Goal: Information Seeking & Learning: Learn about a topic

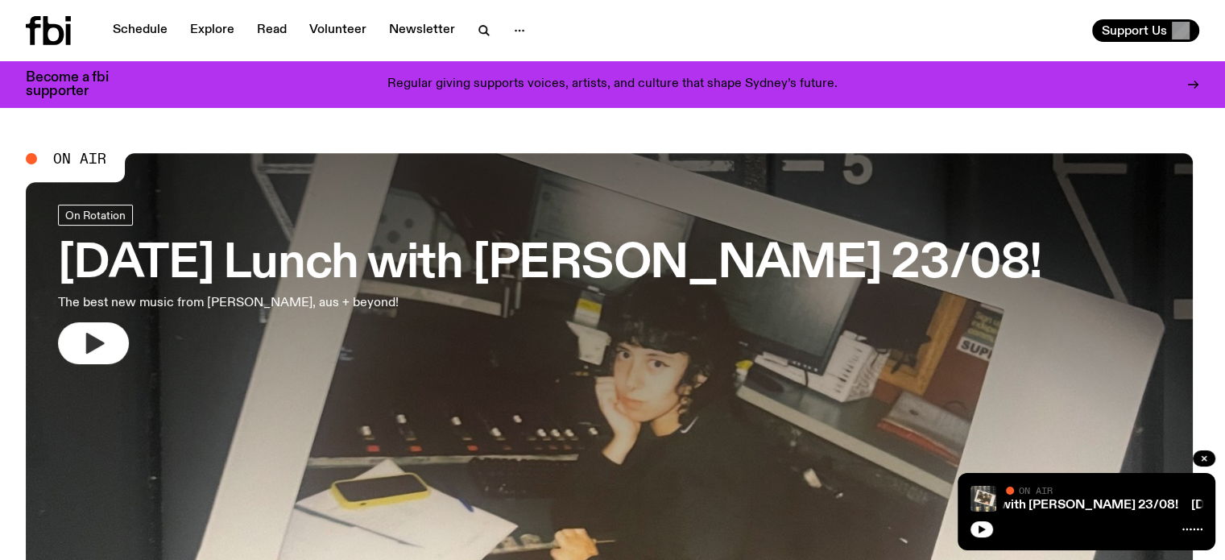
click at [100, 337] on icon "button" at bounding box center [94, 343] width 26 height 26
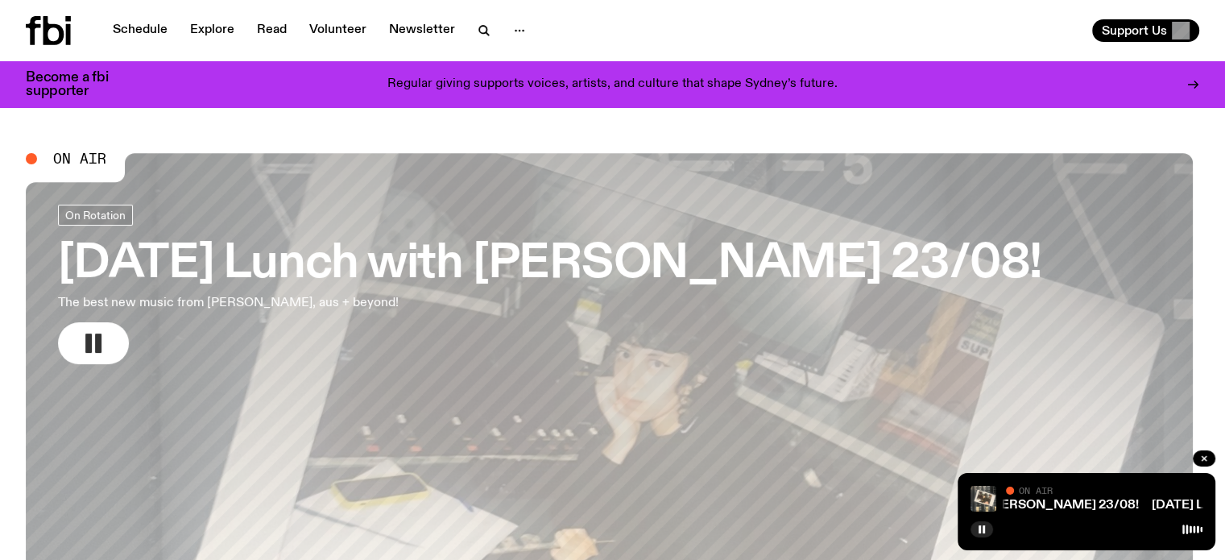
click at [101, 337] on rect "button" at bounding box center [98, 342] width 6 height 19
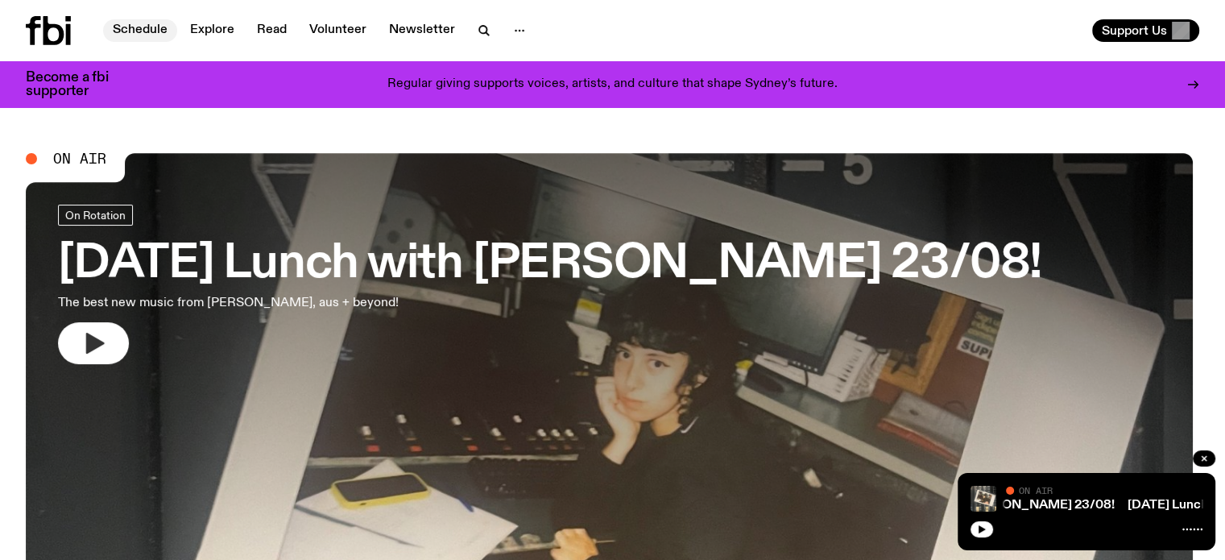
click at [133, 25] on link "Schedule" at bounding box center [140, 30] width 74 height 23
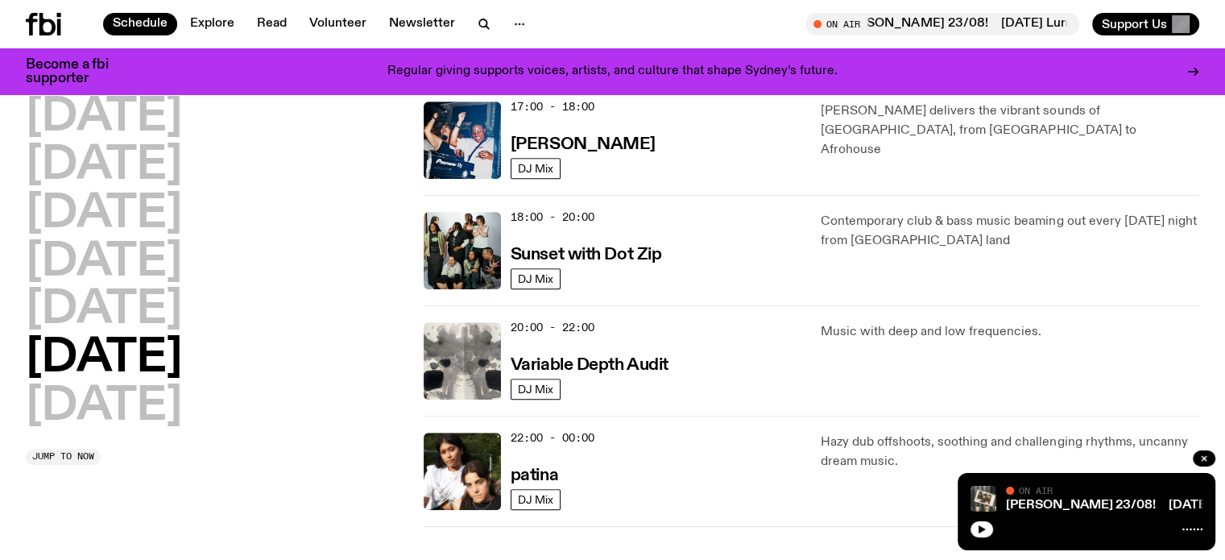
scroll to position [966, 0]
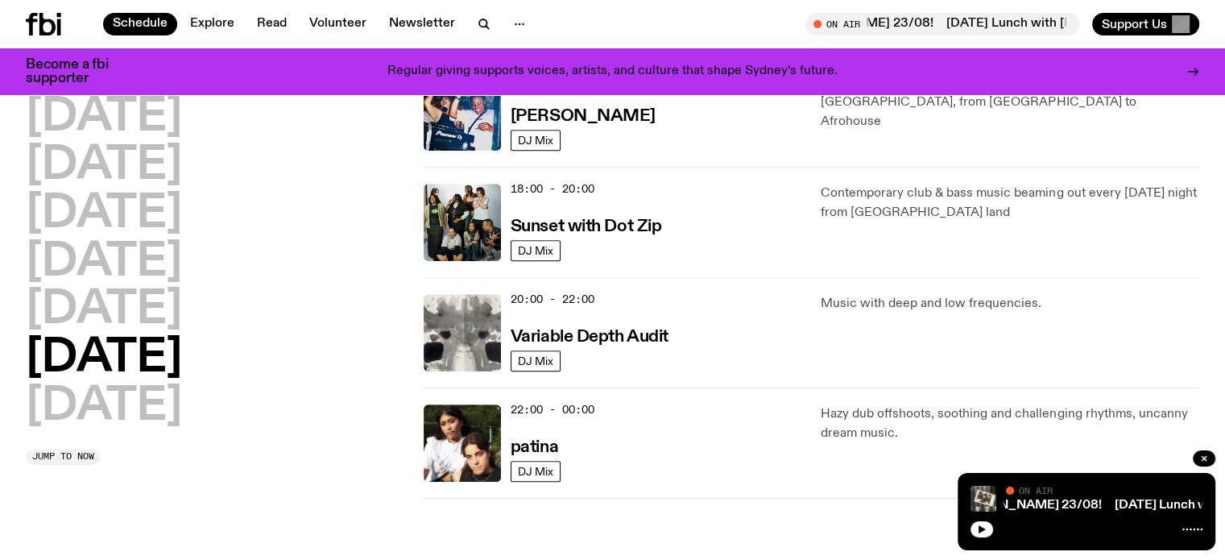
click at [719, 240] on div "18:00 - 20:00 Sunset with Dot Zip" at bounding box center [656, 222] width 291 height 77
click at [656, 231] on h3 "Sunset with Dot Zip" at bounding box center [586, 226] width 151 height 17
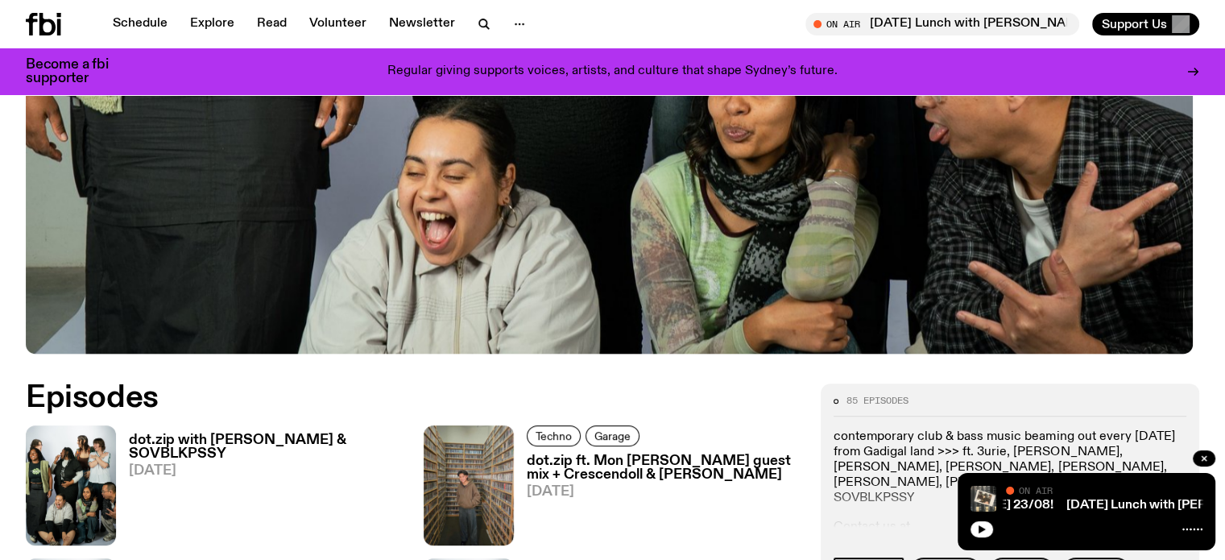
scroll to position [634, 0]
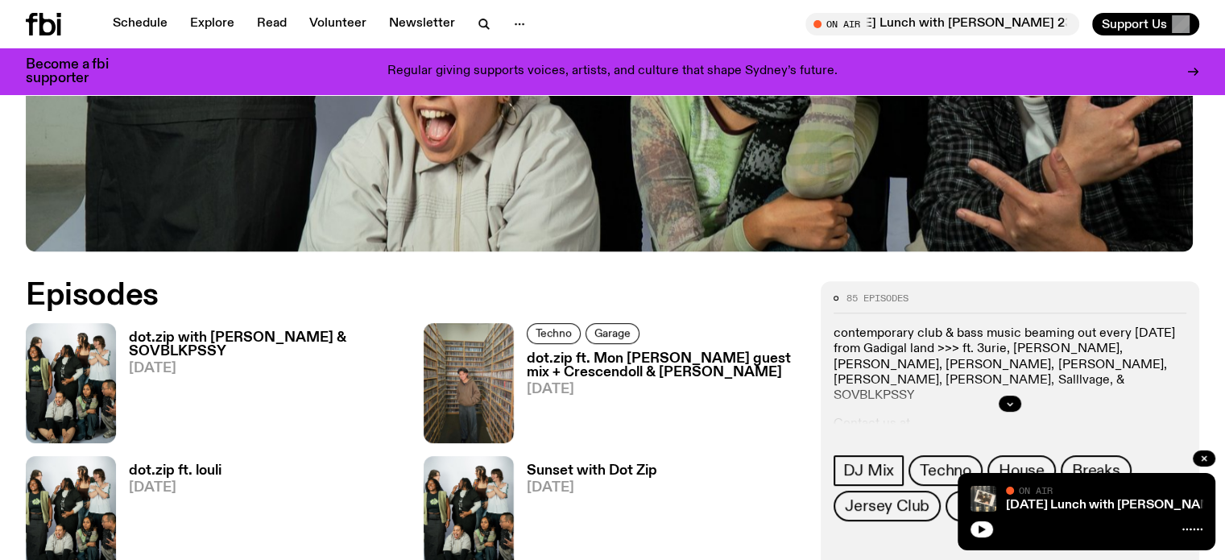
click at [179, 331] on h3 "dot.zip with [PERSON_NAME] & SOVBLKPSSY" at bounding box center [266, 344] width 275 height 27
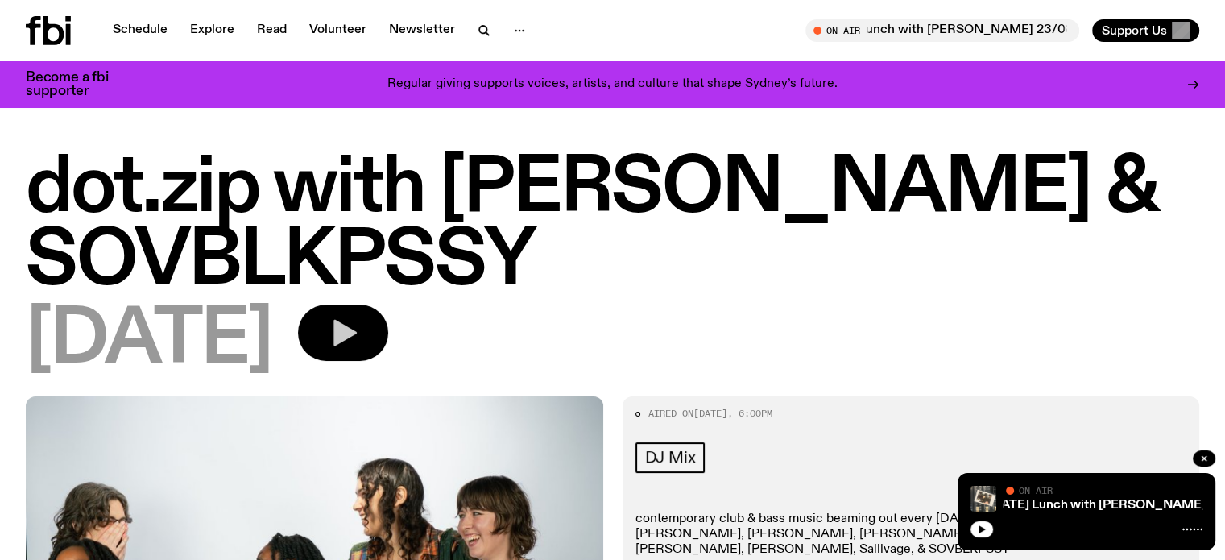
click at [359, 329] on icon "button" at bounding box center [343, 332] width 32 height 32
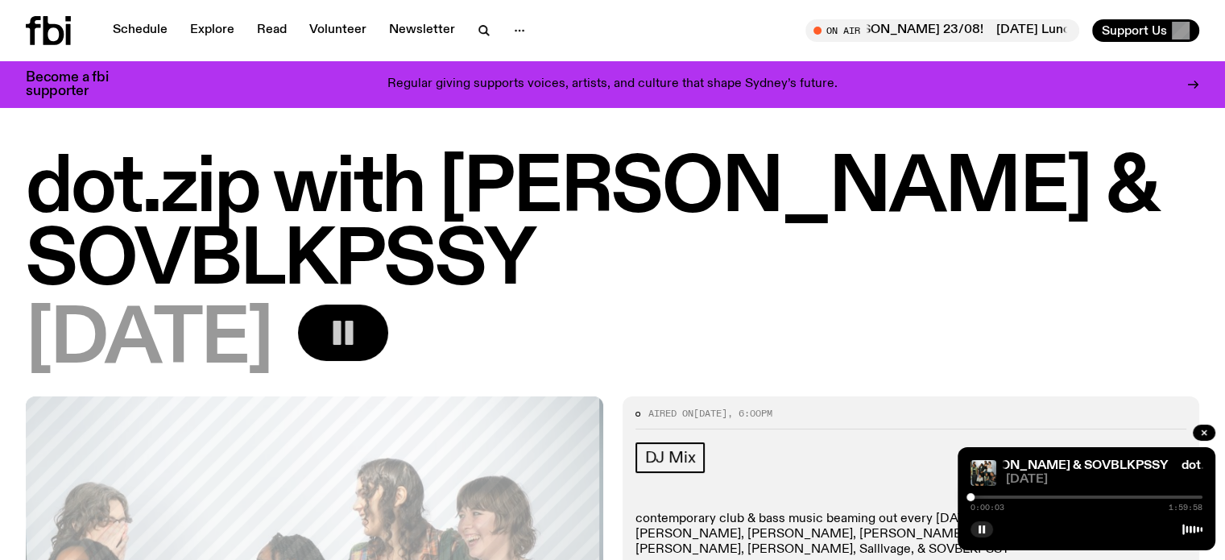
click at [1192, 530] on icon at bounding box center [1192, 529] width 20 height 13
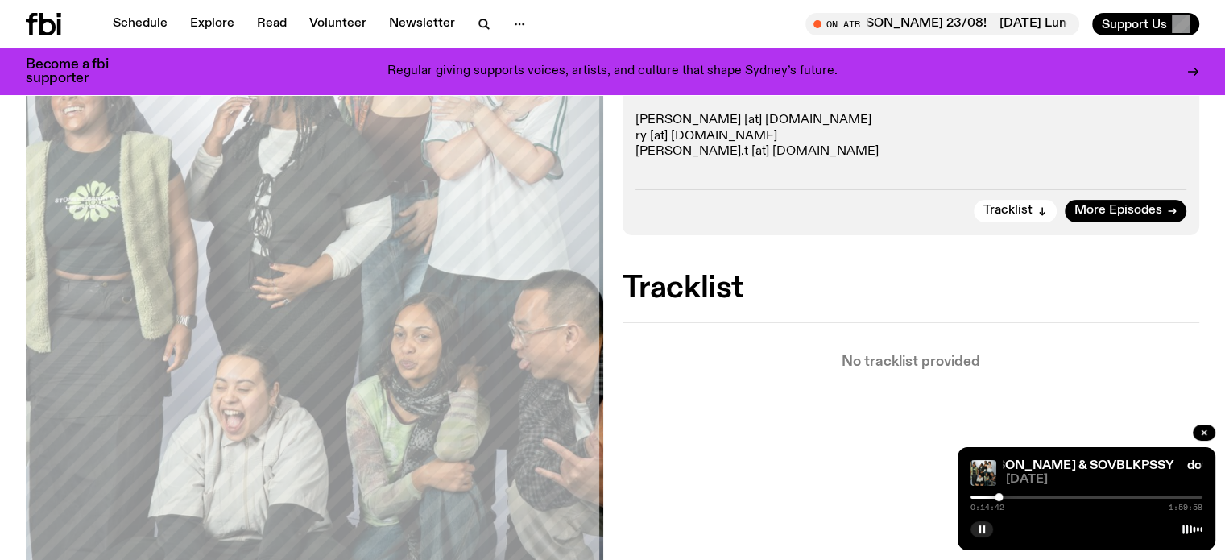
scroll to position [473, 0]
click at [1044, 199] on button "Tracklist" at bounding box center [1015, 210] width 83 height 23
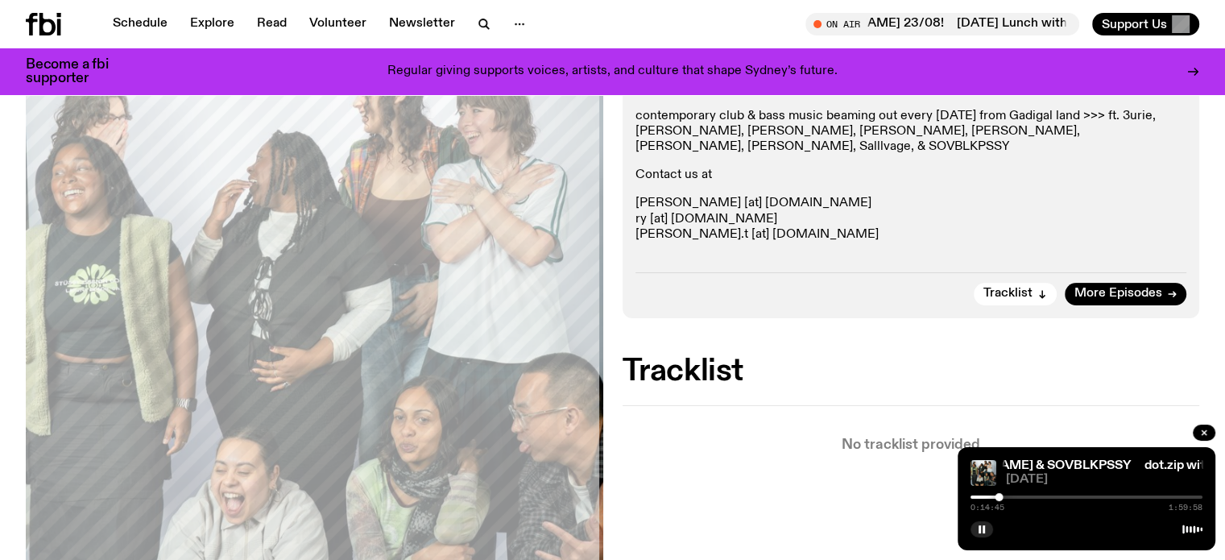
scroll to position [312, 0]
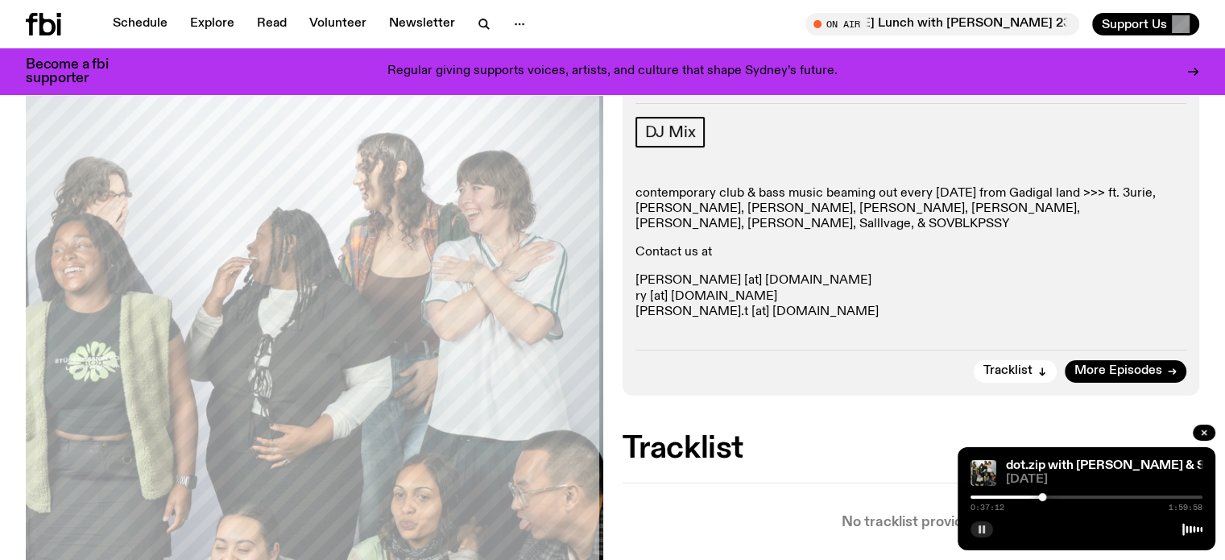
click at [979, 532] on rect "button" at bounding box center [979, 529] width 2 height 8
